Goal: Task Accomplishment & Management: Manage account settings

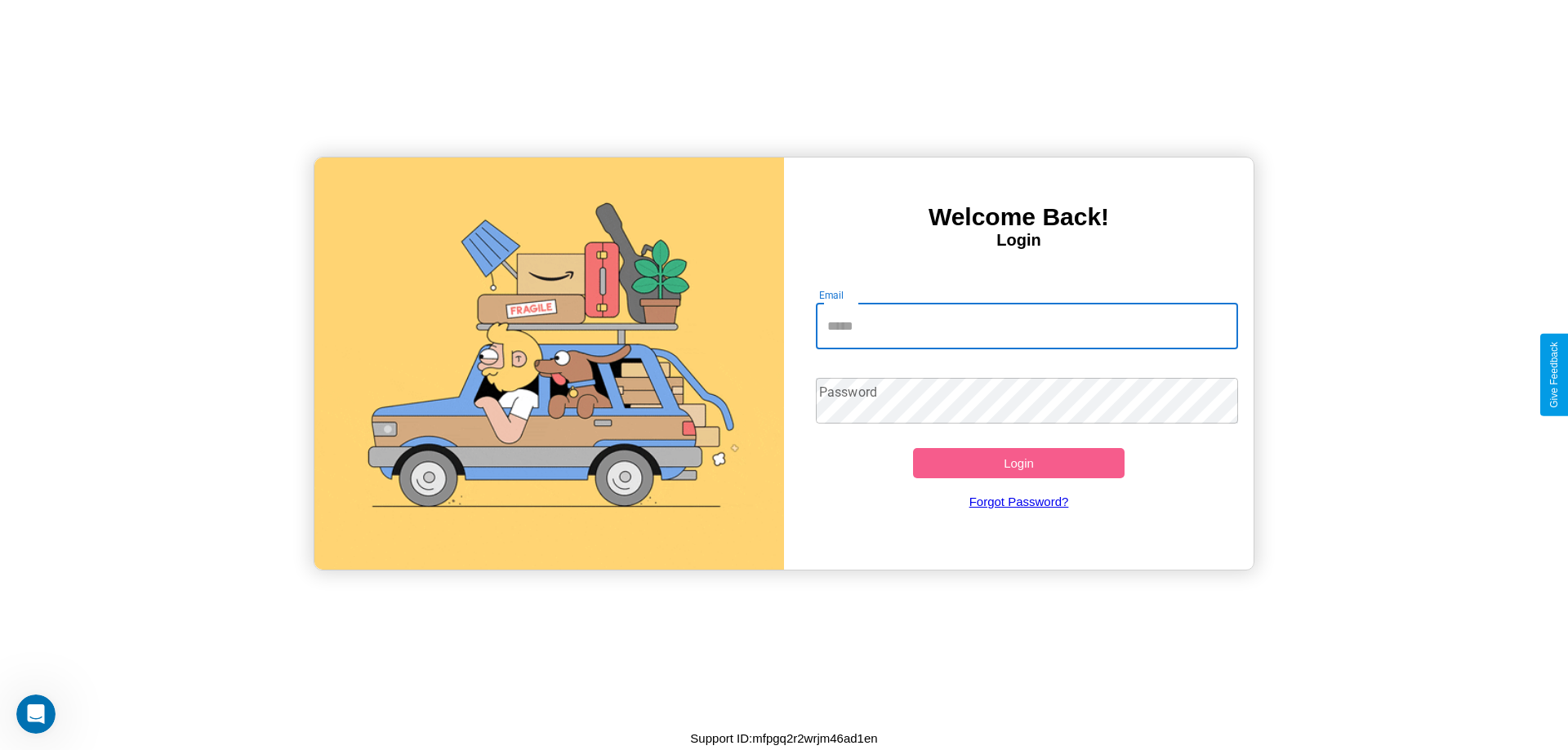
click at [1018, 325] on input "Email" at bounding box center [1027, 327] width 424 height 46
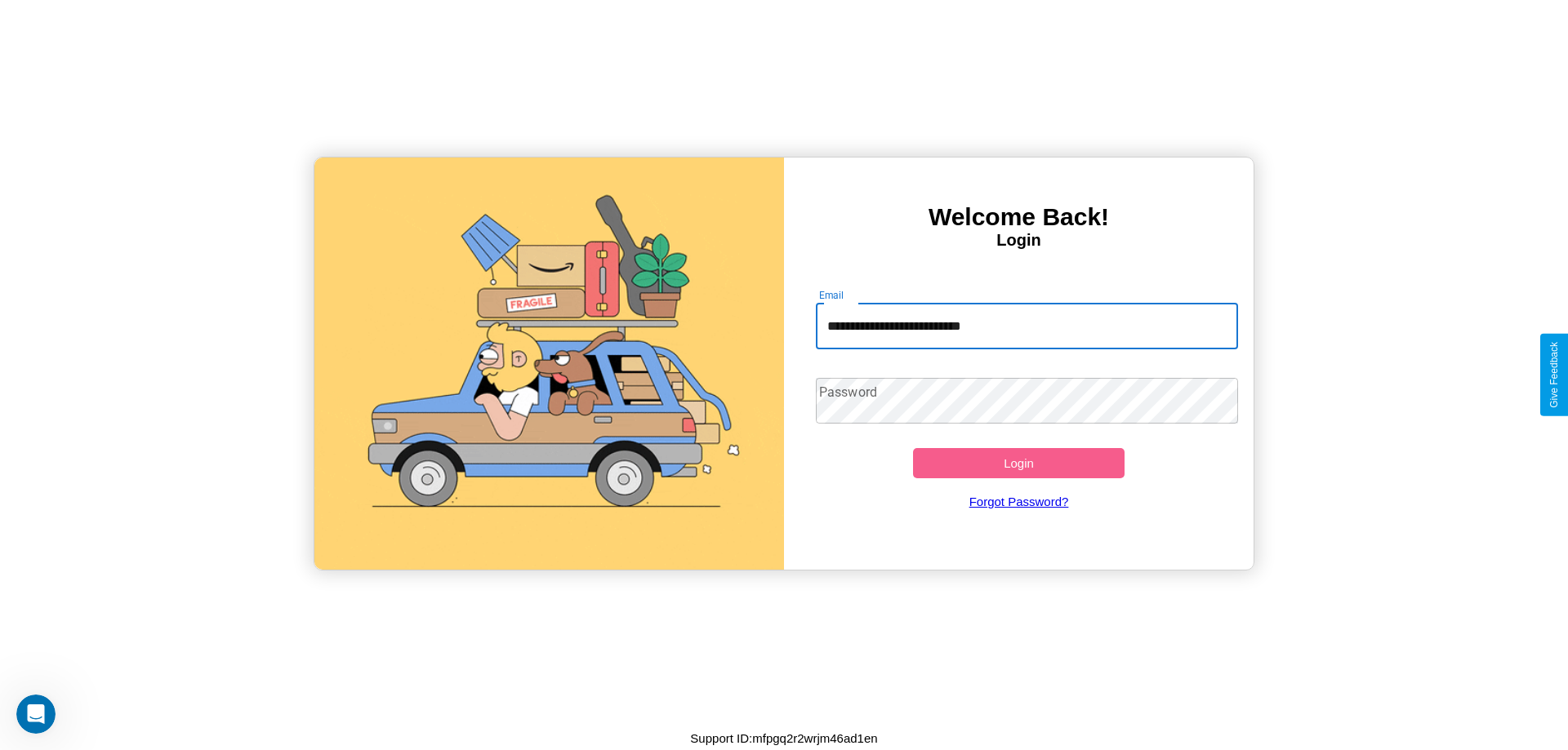
type input "**********"
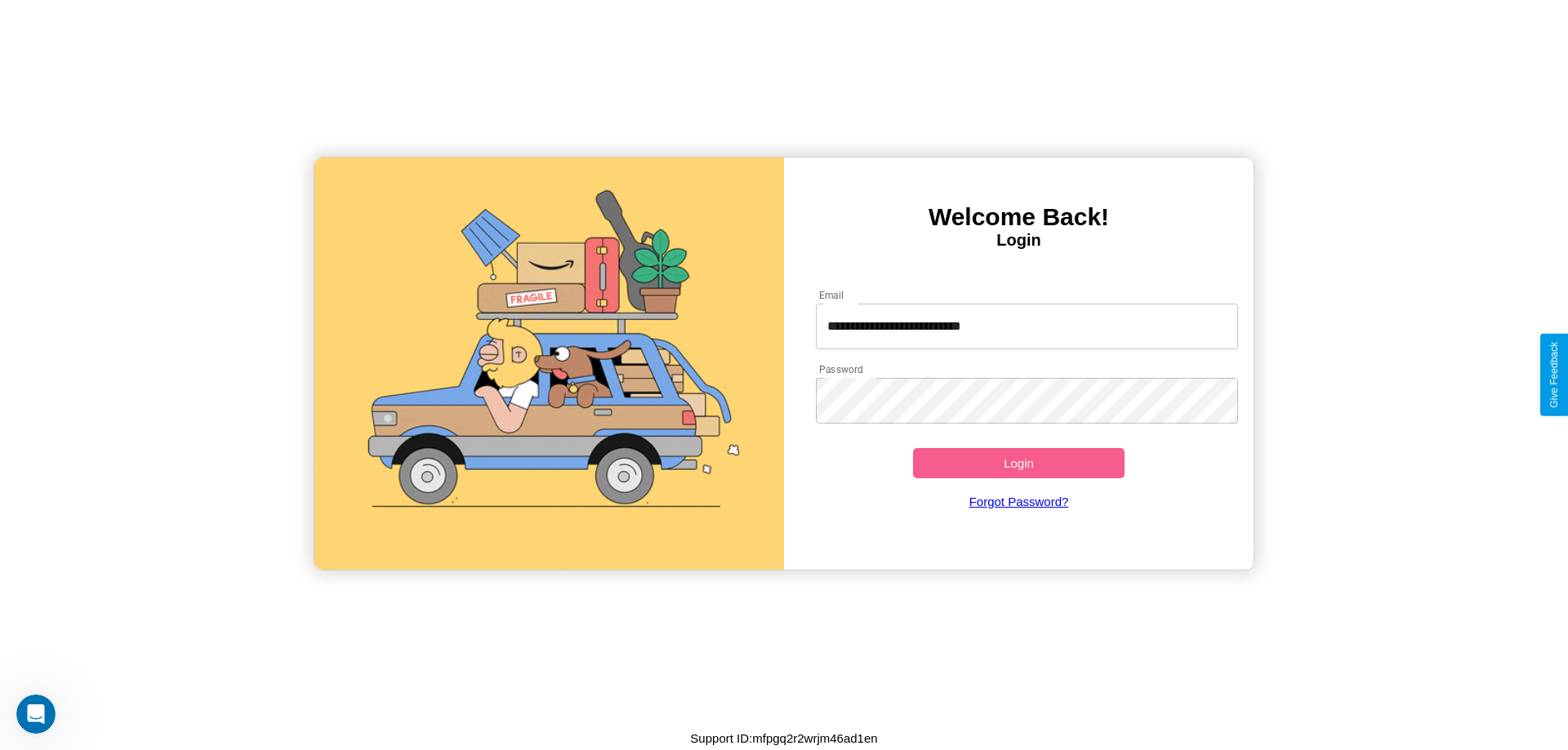
click at [1018, 463] on button "Login" at bounding box center [1018, 463] width 211 height 30
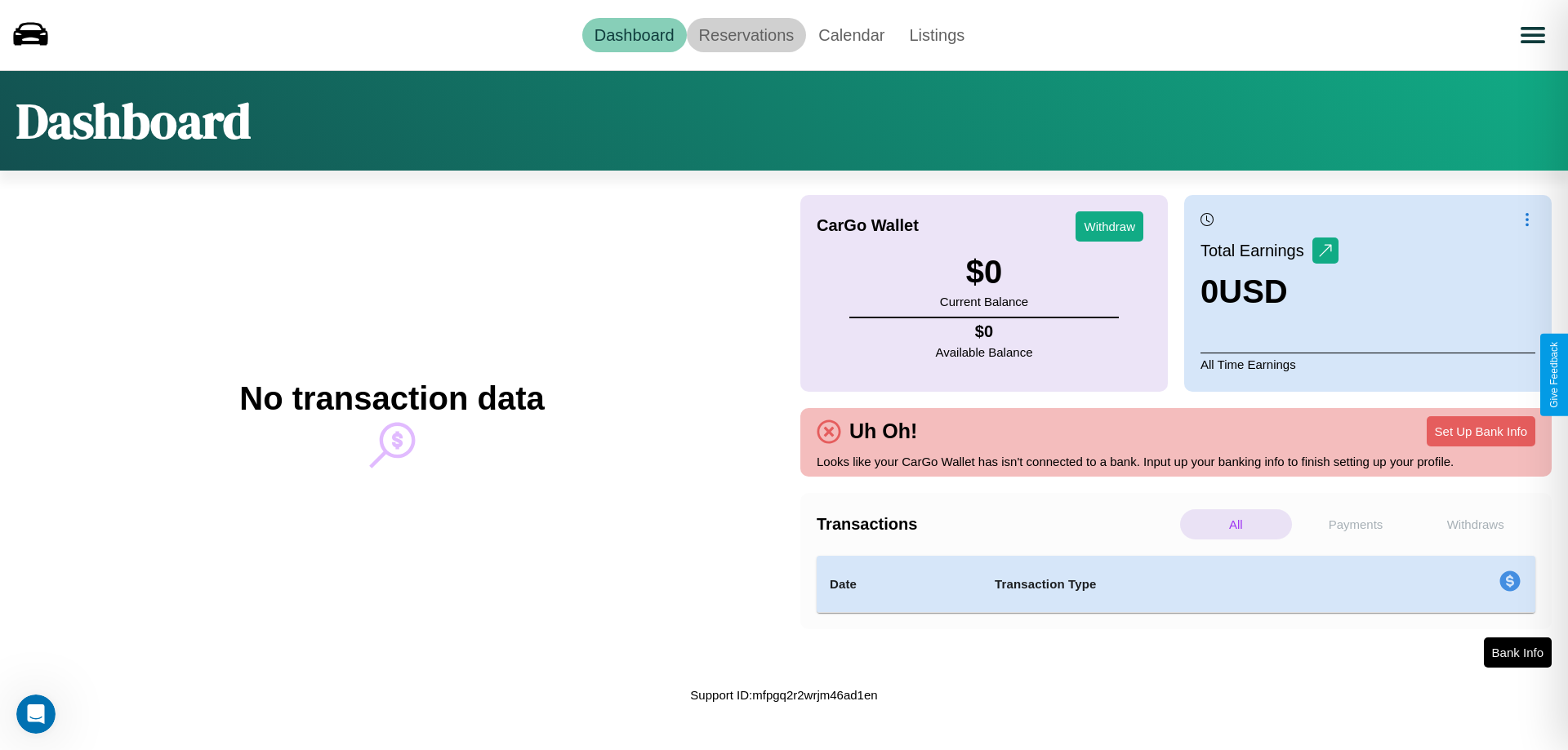
click at [746, 35] on link "Reservations" at bounding box center [747, 35] width 120 height 35
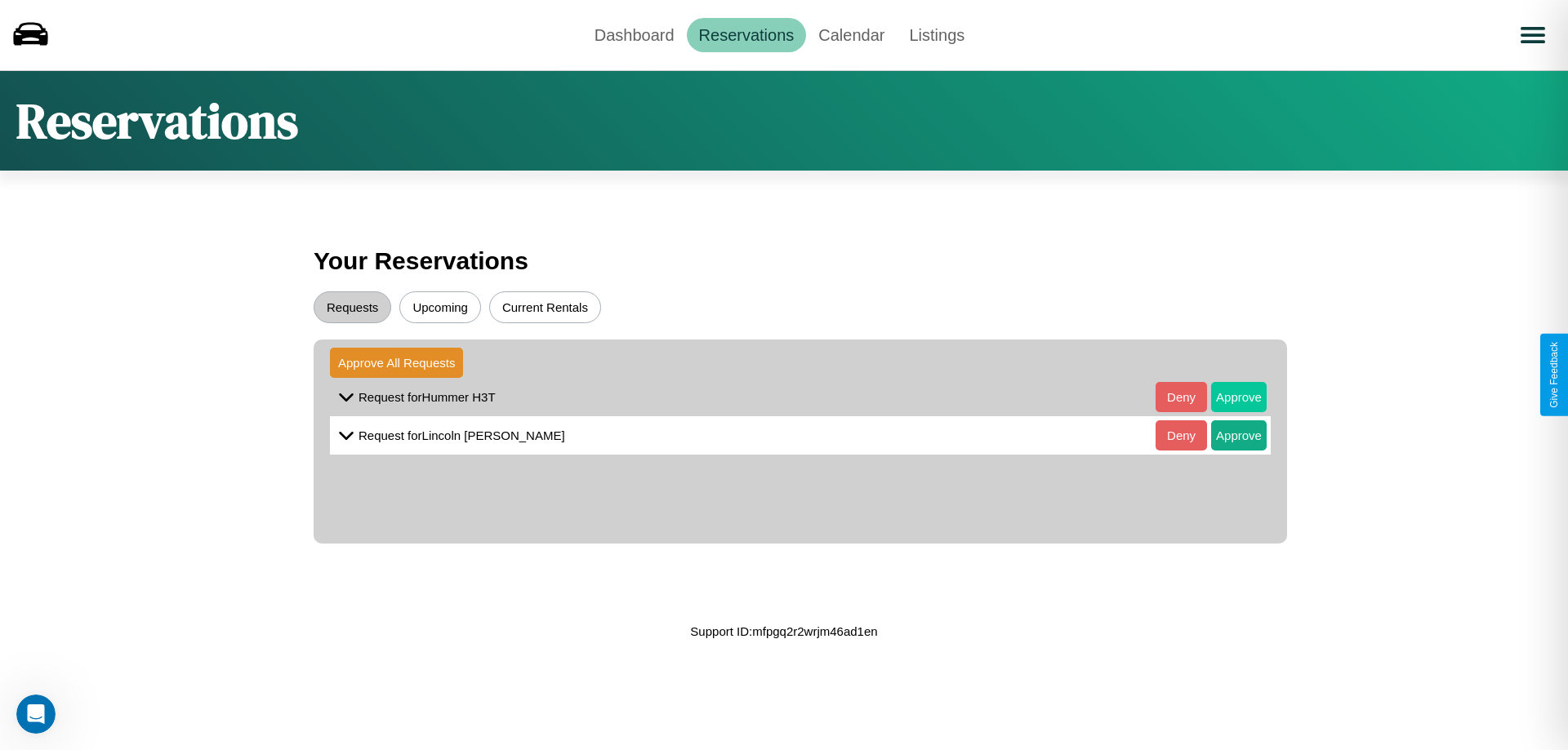
click at [1227, 397] on button "Approve" at bounding box center [1239, 398] width 56 height 30
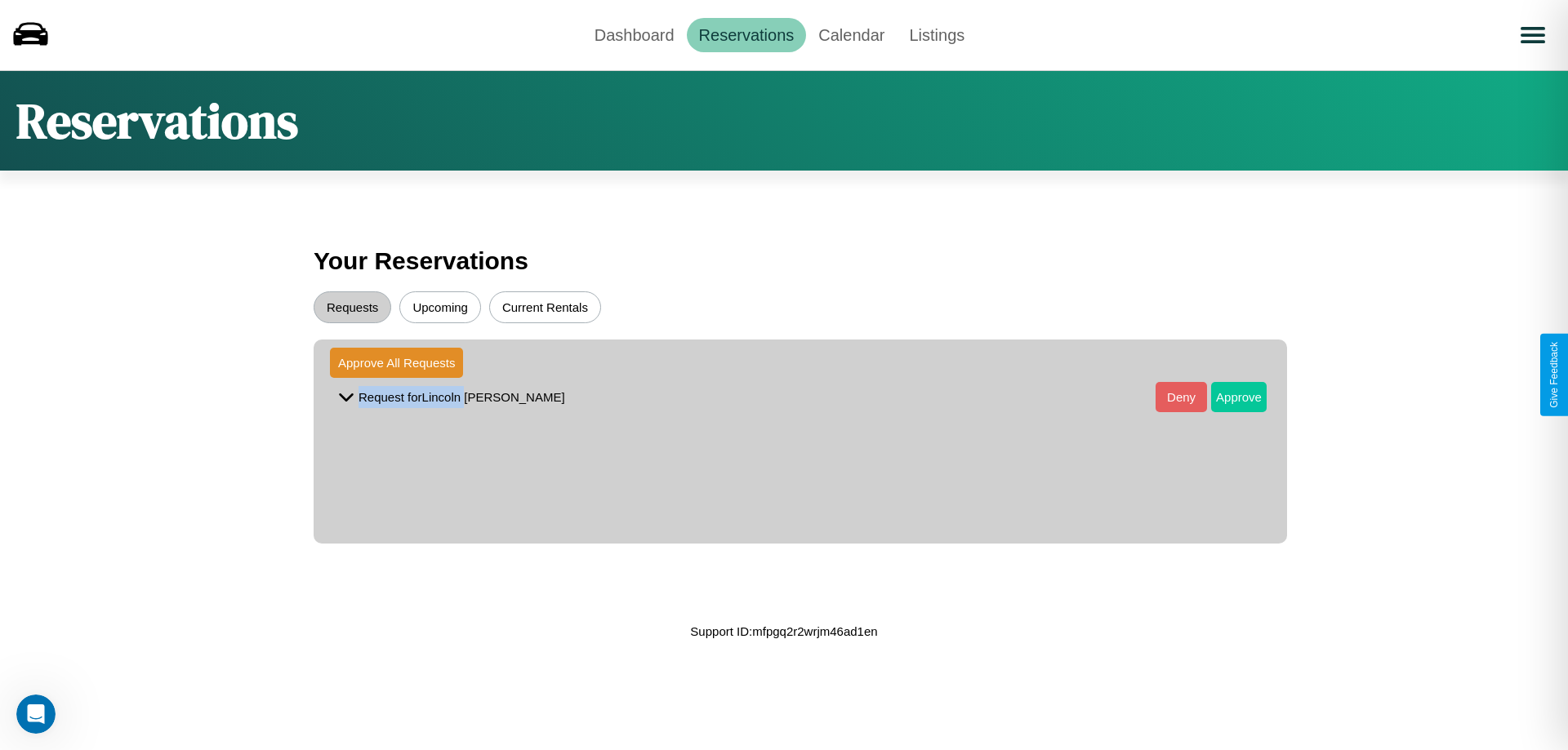
click at [1227, 397] on button "Approve" at bounding box center [1239, 398] width 56 height 30
